Goal: Task Accomplishment & Management: Manage account settings

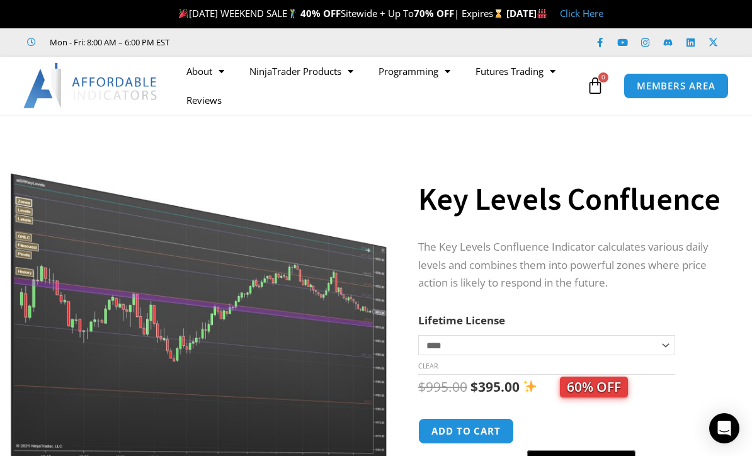
click at [699, 84] on span "MEMBERS AREA" at bounding box center [676, 85] width 79 height 9
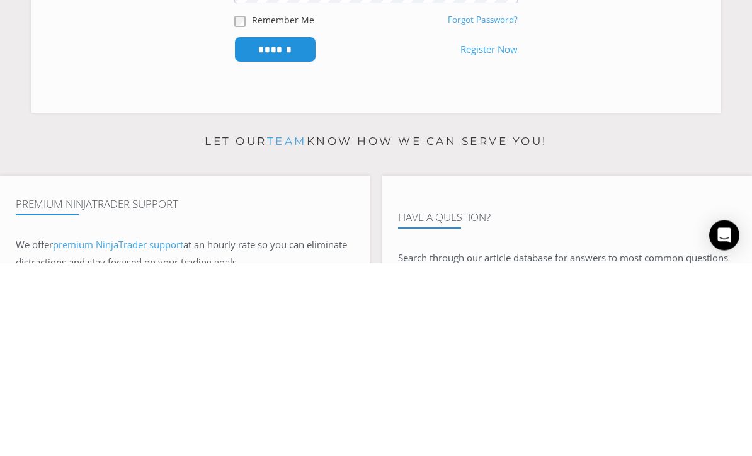
type input "**********"
click at [275, 241] on input "******" at bounding box center [275, 243] width 82 height 26
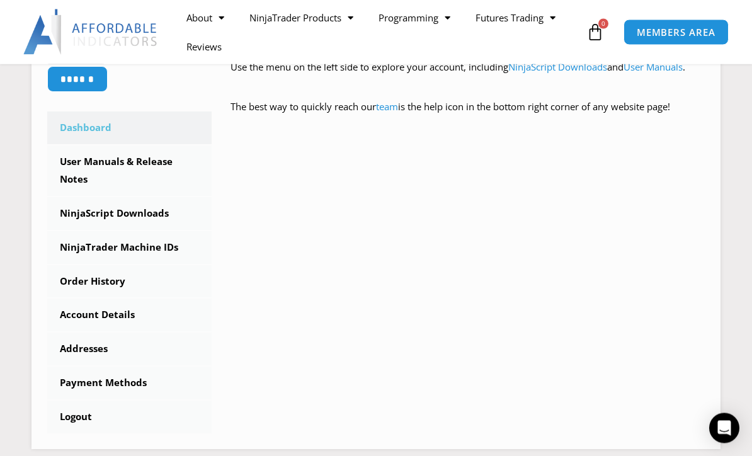
scroll to position [323, 0]
click at [100, 222] on link "NinjaScript Downloads" at bounding box center [129, 213] width 164 height 33
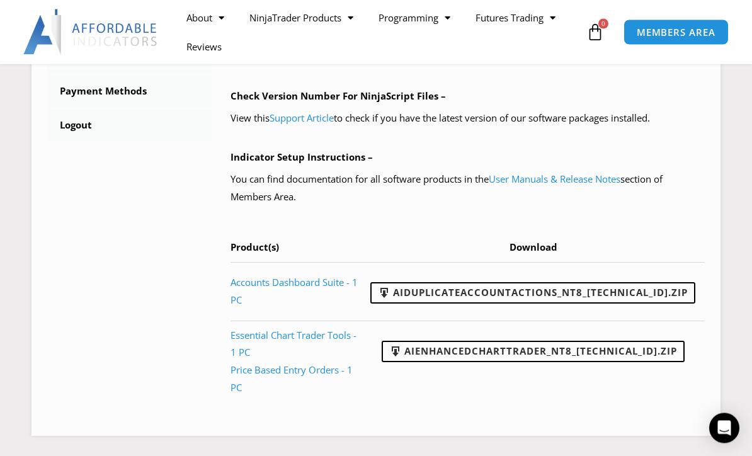
scroll to position [603, 0]
click at [587, 172] on link "User Manuals & Release Notes" at bounding box center [555, 178] width 132 height 13
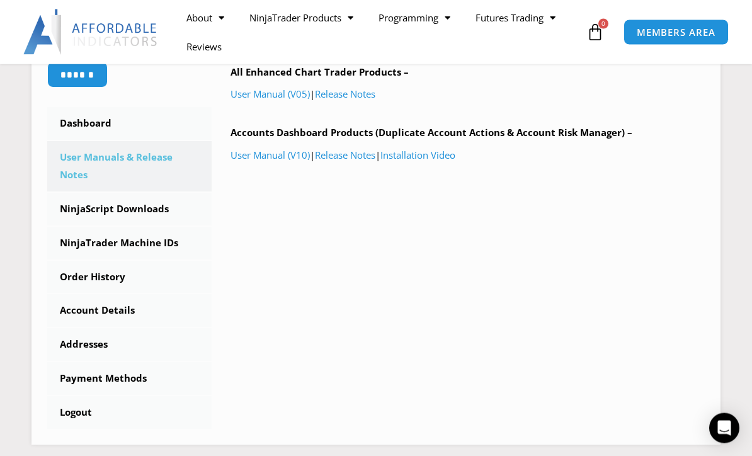
scroll to position [314, 0]
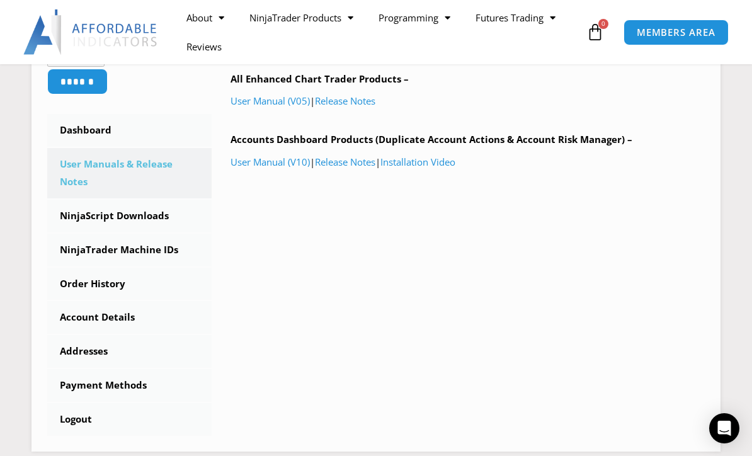
click at [369, 99] on link "Release Notes" at bounding box center [345, 101] width 60 height 13
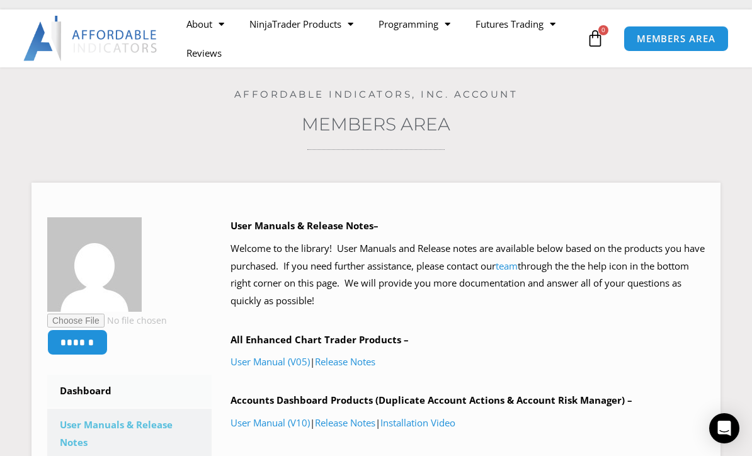
scroll to position [0, 0]
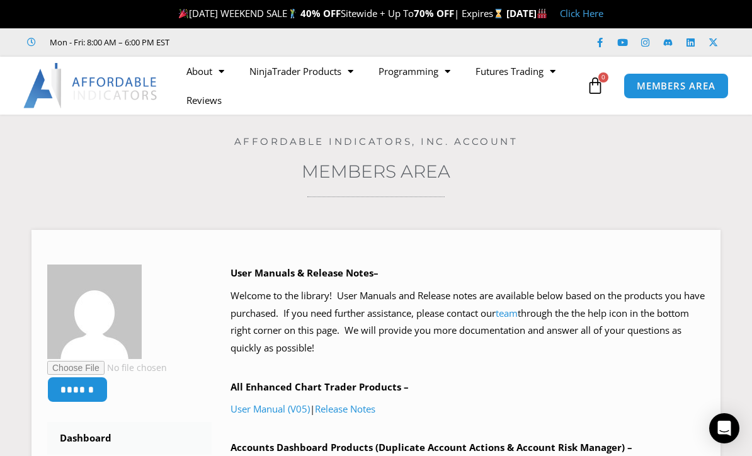
click at [713, 91] on span "MEMBERS AREA" at bounding box center [676, 85] width 79 height 9
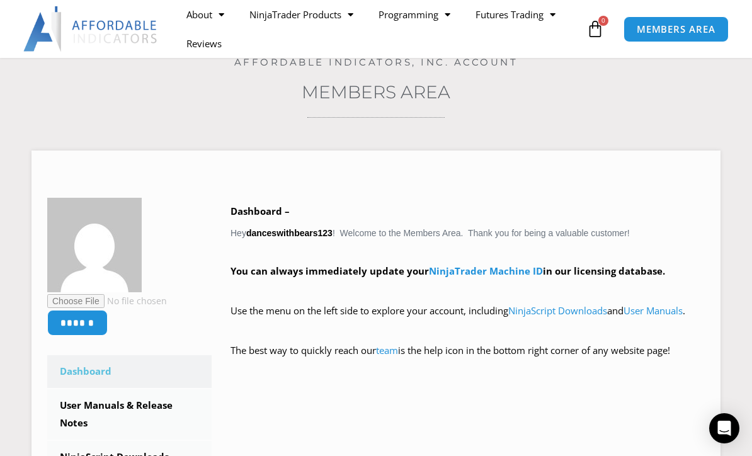
scroll to position [111, 0]
